Goal: Information Seeking & Learning: Check status

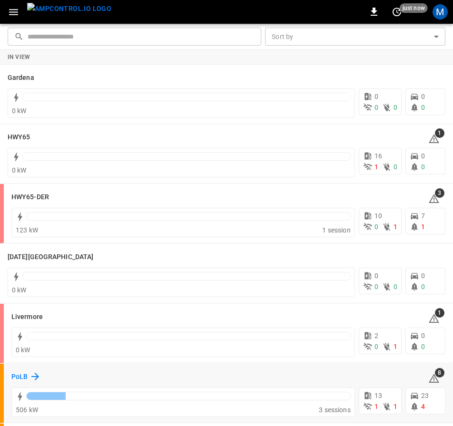
click at [33, 376] on icon at bounding box center [35, 376] width 11 height 11
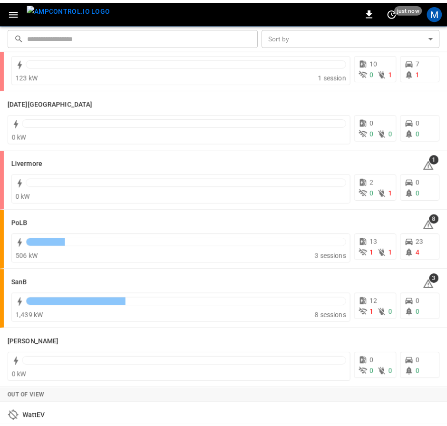
scroll to position [190, 0]
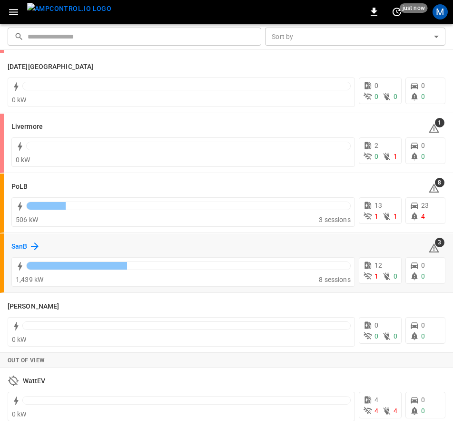
click at [25, 243] on h6 "SanB" at bounding box center [19, 247] width 16 height 10
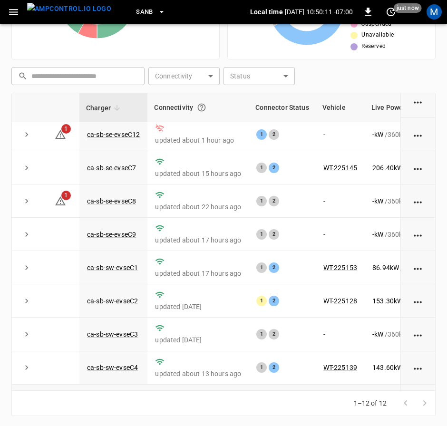
scroll to position [143, 0]
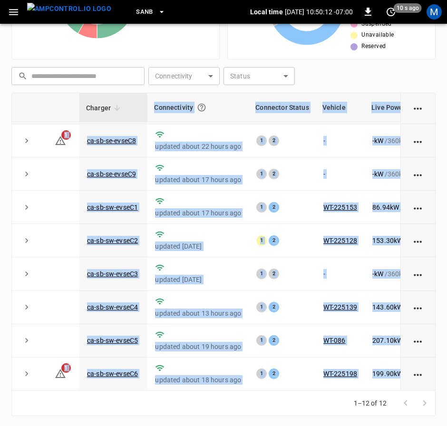
drag, startPoint x: 253, startPoint y: 391, endPoint x: 292, endPoint y: 394, distance: 39.1
click at [292, 394] on div "Charger Connectivity Connector Status Vehicle Live Power Live SoC Last Session …" at bounding box center [223, 255] width 425 height 324
click at [291, 394] on div "1–12 of 12" at bounding box center [223, 403] width 425 height 25
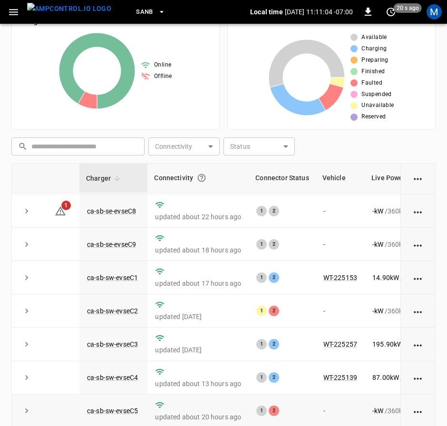
scroll to position [219, 0]
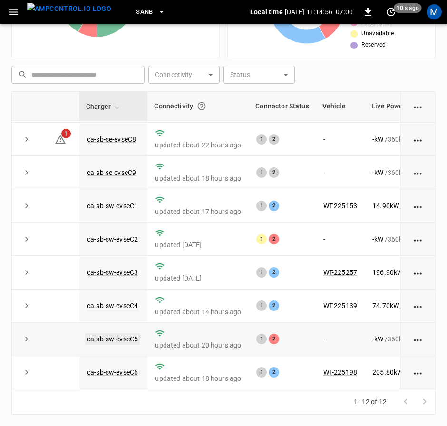
click at [131, 337] on link "ca-sb-sw-evseC5" at bounding box center [112, 339] width 55 height 11
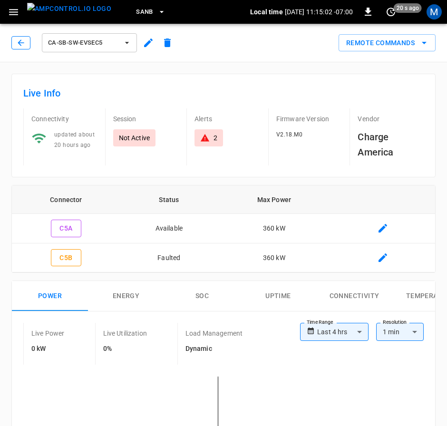
click at [28, 40] on button "button" at bounding box center [20, 42] width 19 height 13
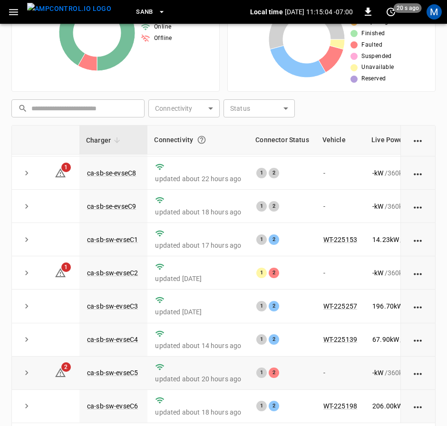
scroll to position [219, 0]
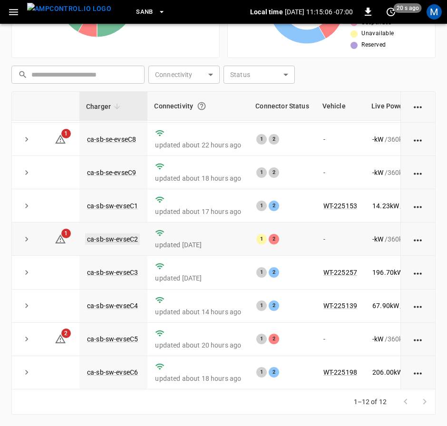
click at [104, 234] on link "ca-sb-sw-evseC2" at bounding box center [112, 239] width 55 height 11
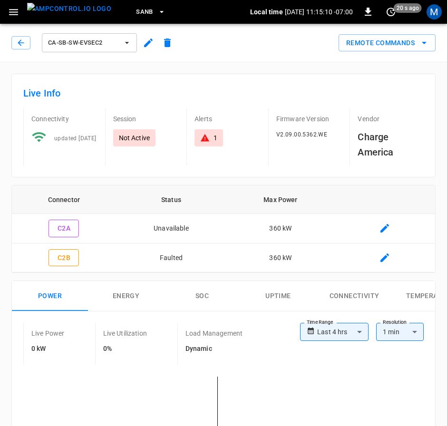
click at [20, 36] on div "ca-sb-sw-evseC2" at bounding box center [94, 42] width 166 height 23
click at [22, 38] on icon "button" at bounding box center [21, 43] width 10 height 10
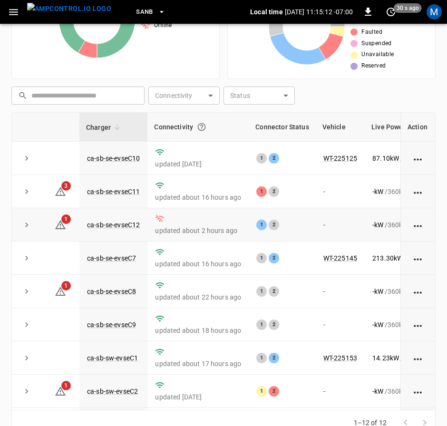
scroll to position [219, 0]
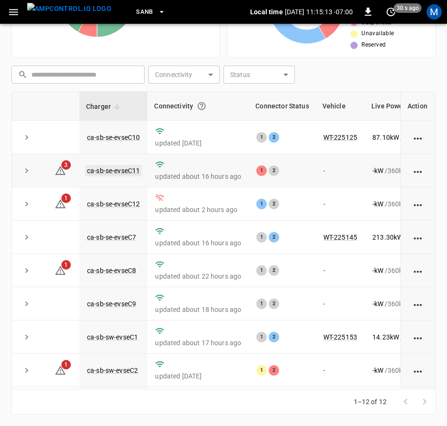
click at [112, 171] on link "ca-sb-se-evseC11" at bounding box center [113, 170] width 57 height 11
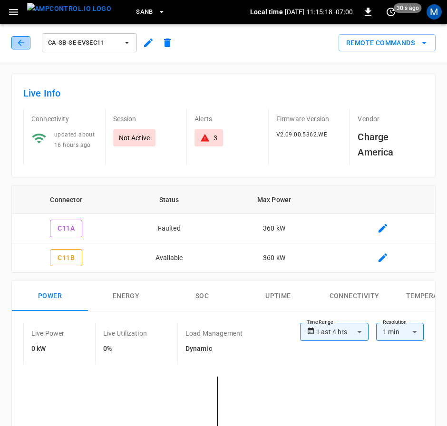
click at [26, 45] on button "button" at bounding box center [20, 42] width 19 height 13
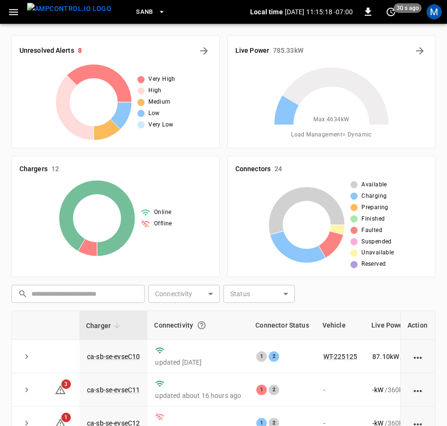
scroll to position [219, 0]
